Goal: Navigation & Orientation: Find specific page/section

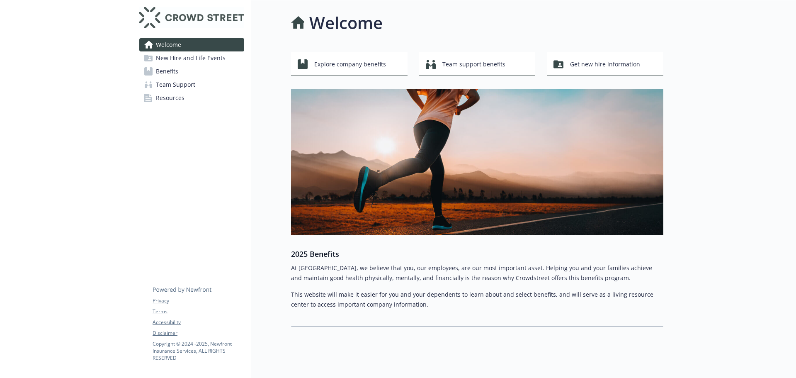
drag, startPoint x: 58, startPoint y: 0, endPoint x: 728, endPoint y: 39, distance: 670.6
click at [730, 39] on div at bounding box center [729, 193] width 133 height 386
click at [711, 96] on div at bounding box center [729, 193] width 133 height 386
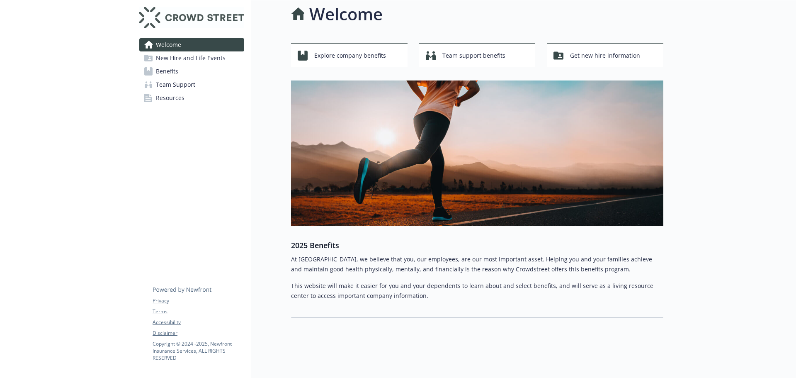
scroll to position [15, 0]
